Goal: Information Seeking & Learning: Learn about a topic

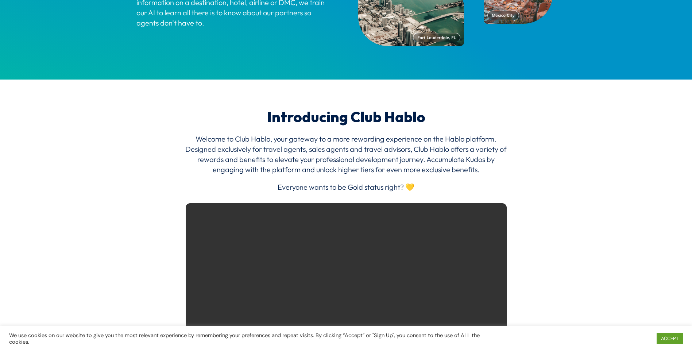
scroll to position [839, 0]
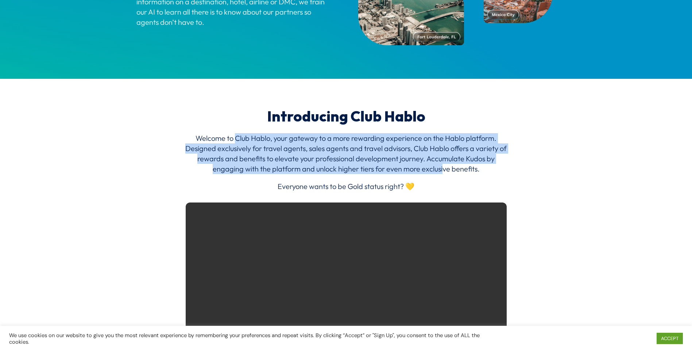
drag, startPoint x: 237, startPoint y: 139, endPoint x: 444, endPoint y: 170, distance: 210.1
click at [444, 170] on p "Welcome to Club Hablo, your gateway to a more rewarding experience on the Hablo…" at bounding box center [346, 157] width 325 height 48
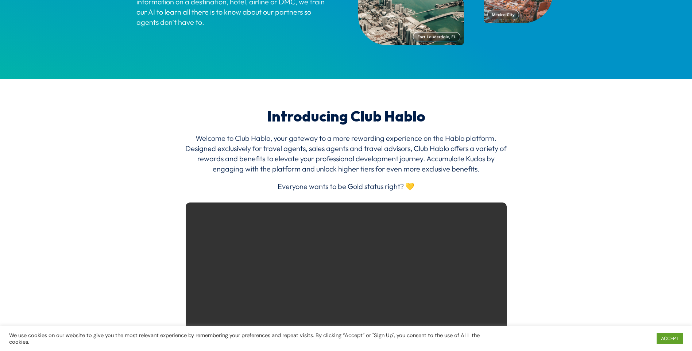
drag, startPoint x: 444, startPoint y: 170, endPoint x: 430, endPoint y: 188, distance: 22.6
click at [430, 188] on p "Everyone wants to be Gold status right? 💛" at bounding box center [346, 186] width 325 height 10
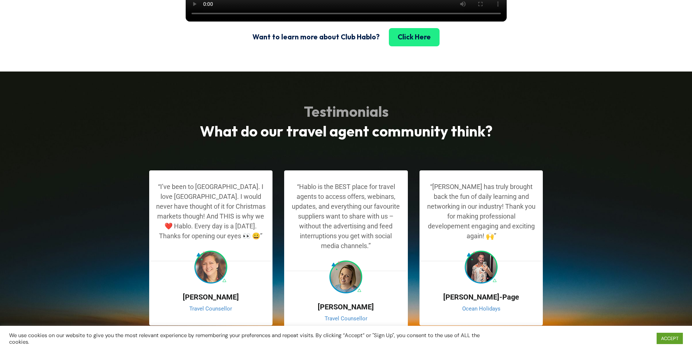
scroll to position [1241, 0]
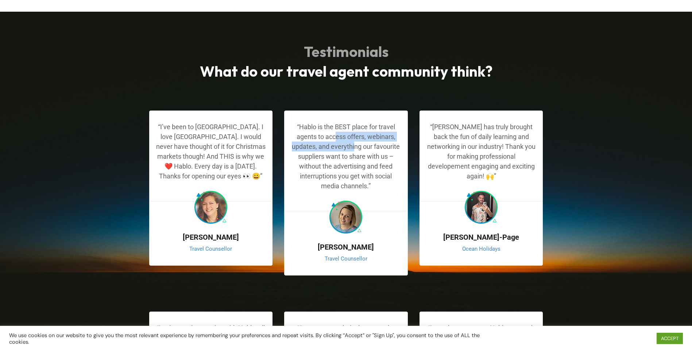
drag, startPoint x: 335, startPoint y: 152, endPoint x: 355, endPoint y: 163, distance: 22.9
click at [355, 163] on p "“Hablo is the BEST place for travel agents to access offers, webinars, updates,…" at bounding box center [346, 156] width 111 height 69
drag, startPoint x: 355, startPoint y: 163, endPoint x: 362, endPoint y: 172, distance: 11.6
click at [362, 172] on p "“Hablo is the BEST place for travel agents to access offers, webinars, updates,…" at bounding box center [346, 156] width 111 height 69
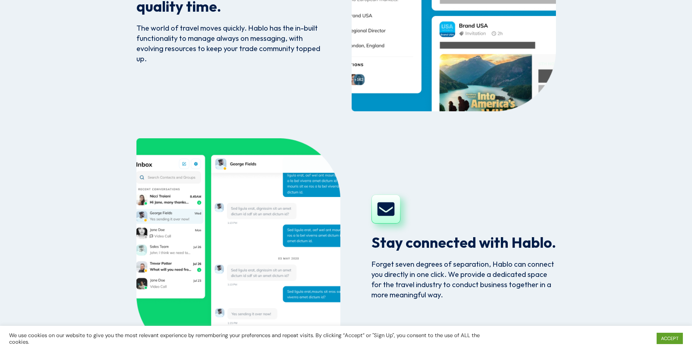
scroll to position [2263, 0]
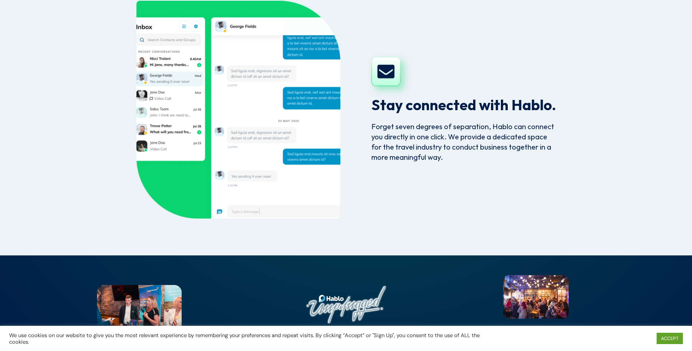
click at [399, 137] on div "Stay connected with Hablo. Forget seven degrees of separation, Hablo can connec…" at bounding box center [464, 110] width 185 height 218
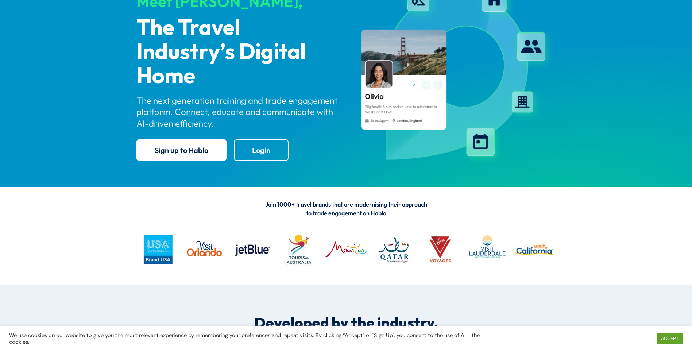
scroll to position [73, 0]
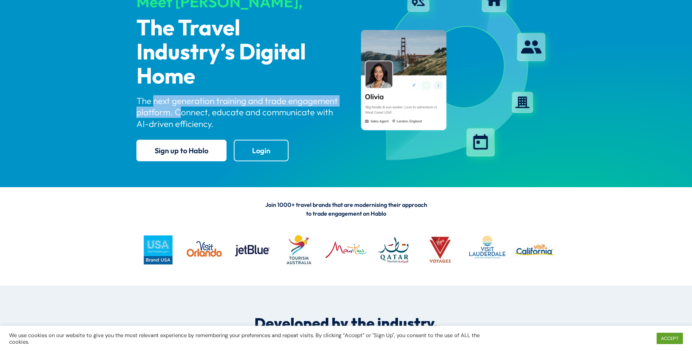
drag, startPoint x: 153, startPoint y: 93, endPoint x: 181, endPoint y: 113, distance: 34.5
click at [181, 113] on div "Meet [PERSON_NAME], The Travel Industry’s Digital Home The next generation trai…" at bounding box center [238, 74] width 204 height 186
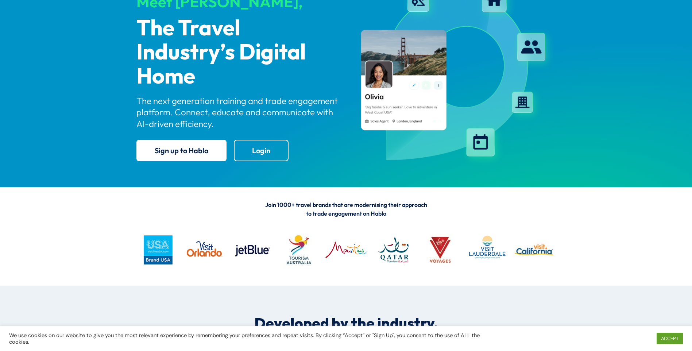
click at [84, 191] on div "Join 1000+ travel brands that are modernising their approach to trade engagemen…" at bounding box center [346, 236] width 692 height 98
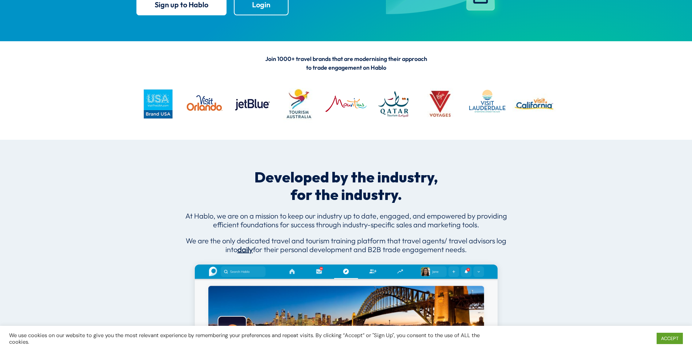
scroll to position [0, 0]
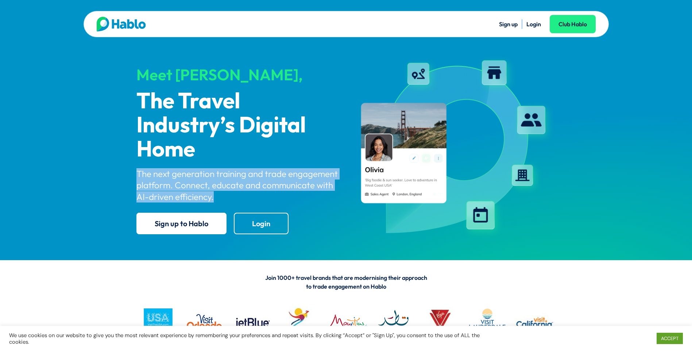
drag, startPoint x: 122, startPoint y: 171, endPoint x: 222, endPoint y: 204, distance: 106.2
click at [222, 204] on div "Sign up Login Club Hablo Meet [PERSON_NAME], The Travel Industry’s Digital Home…" at bounding box center [346, 130] width 692 height 260
click at [222, 203] on div "Meet [PERSON_NAME], The Travel Industry’s Digital Home The next generation trai…" at bounding box center [238, 147] width 204 height 186
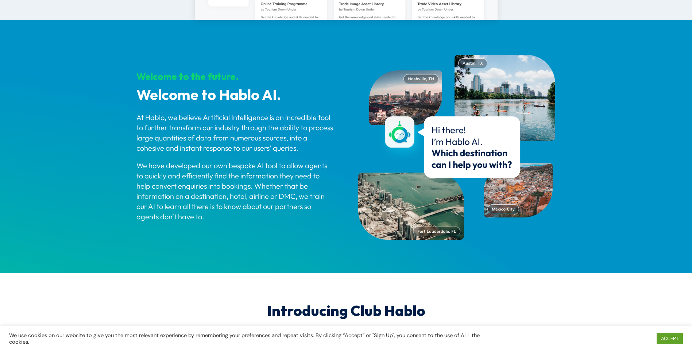
scroll to position [620, 0]
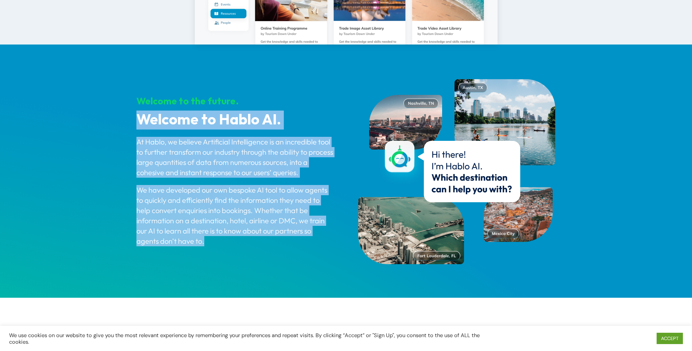
drag, startPoint x: 134, startPoint y: 120, endPoint x: 246, endPoint y: 247, distance: 169.6
click at [246, 247] on div "Welcome to the future. Welcome to Hablo AI. At [GEOGRAPHIC_DATA], we believe Ar…" at bounding box center [346, 171] width 692 height 253
click at [246, 247] on div "Welcome to the future. Welcome to Hablo AI. At [GEOGRAPHIC_DATA], we believe Ar…" at bounding box center [235, 171] width 198 height 194
drag, startPoint x: 231, startPoint y: 243, endPoint x: 132, endPoint y: 109, distance: 166.3
click at [132, 109] on div "Welcome to the future. Welcome to Hablo AI. At [GEOGRAPHIC_DATA], we believe Ar…" at bounding box center [346, 171] width 692 height 253
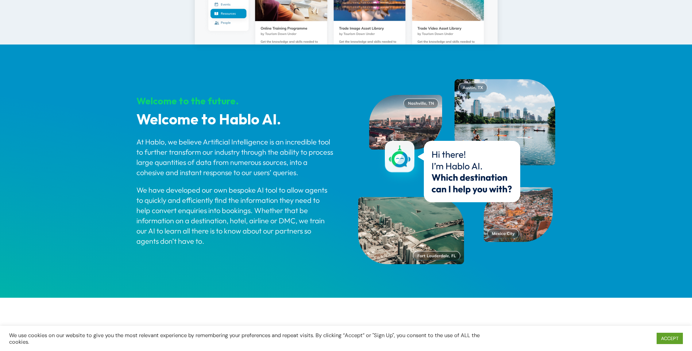
drag, startPoint x: 132, startPoint y: 109, endPoint x: 132, endPoint y: 103, distance: 5.9
click at [132, 103] on div "Welcome to the future. Welcome to Hablo AI. At [GEOGRAPHIC_DATA], we believe Ar…" at bounding box center [346, 171] width 692 height 253
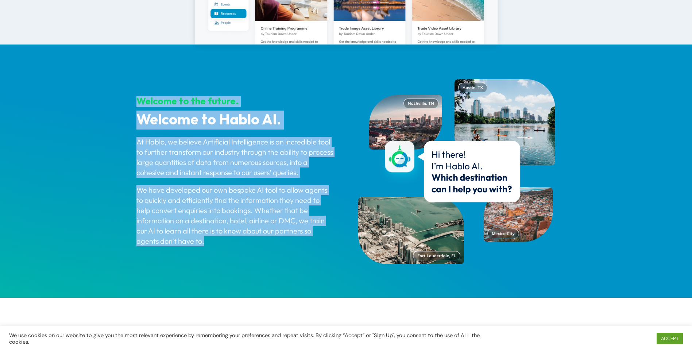
drag, startPoint x: 136, startPoint y: 99, endPoint x: 259, endPoint y: 251, distance: 196.2
click at [259, 251] on div "Welcome to the future. Welcome to Hablo AI. At [GEOGRAPHIC_DATA], we believe Ar…" at bounding box center [235, 171] width 198 height 194
drag, startPoint x: 259, startPoint y: 251, endPoint x: 245, endPoint y: 248, distance: 15.4
click at [246, 248] on div "Welcome to the future. Welcome to Hablo AI. At [GEOGRAPHIC_DATA], we believe Ar…" at bounding box center [235, 171] width 198 height 194
drag, startPoint x: 228, startPoint y: 240, endPoint x: 128, endPoint y: 98, distance: 173.8
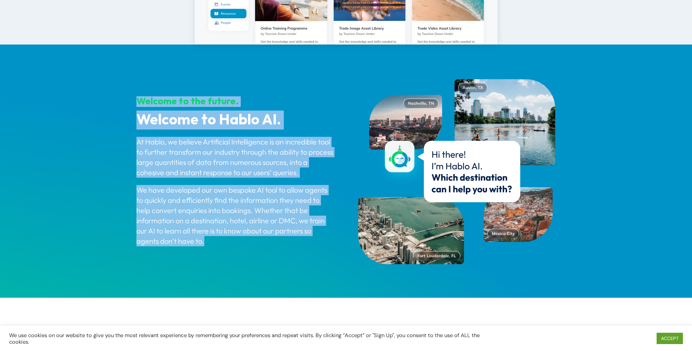
click at [128, 98] on div "Welcome to the future. Welcome to Hablo AI. At [GEOGRAPHIC_DATA], we believe Ar…" at bounding box center [346, 171] width 692 height 253
drag, startPoint x: 128, startPoint y: 98, endPoint x: 115, endPoint y: 104, distance: 13.9
click at [115, 104] on div "Welcome to the future. Welcome to Hablo AI. At [GEOGRAPHIC_DATA], we believe Ar…" at bounding box center [346, 171] width 692 height 253
